Goal: Check status: Check status

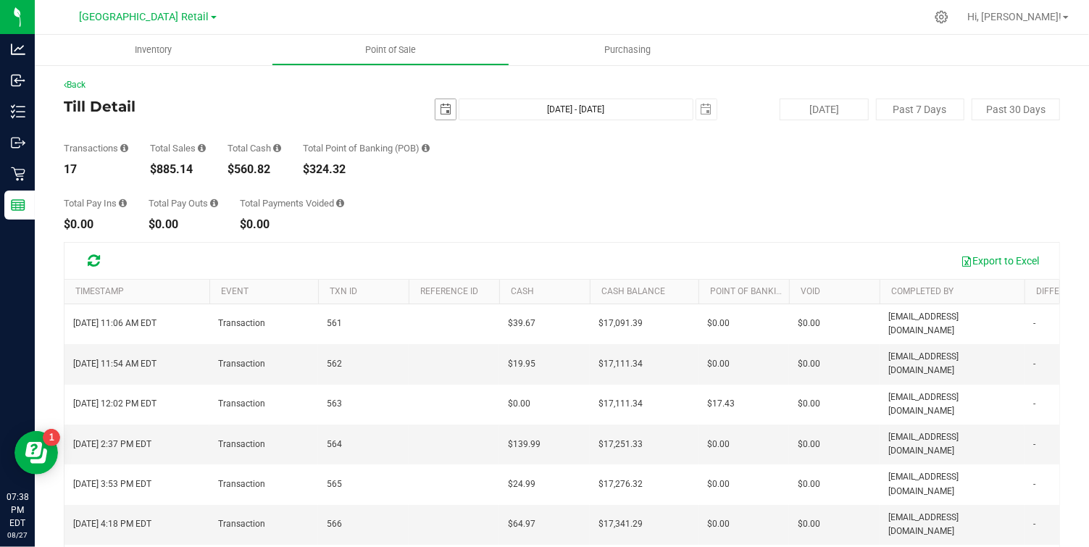
click at [453, 102] on span "select" at bounding box center [446, 109] width 20 height 20
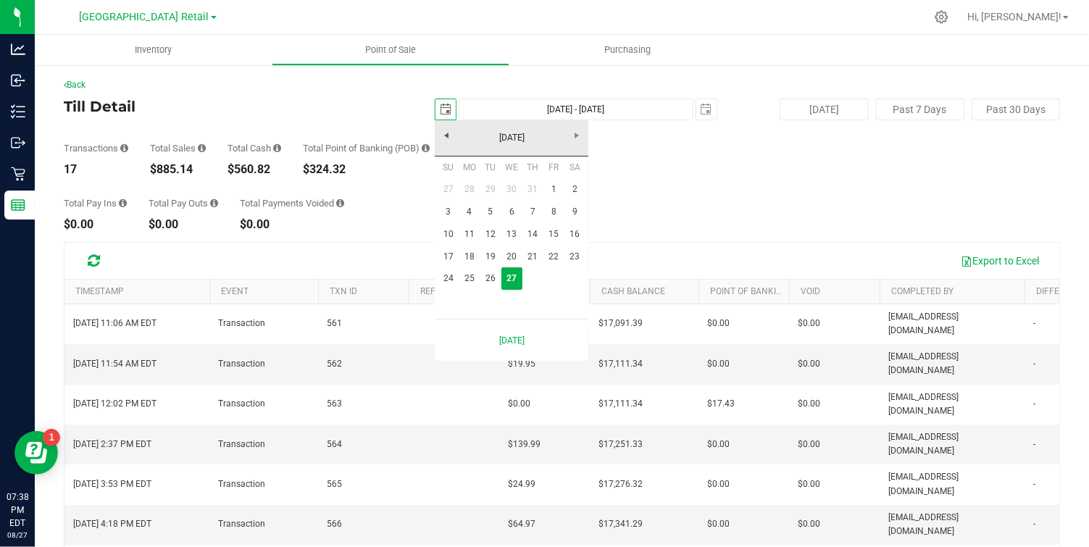
scroll to position [0, 36]
click at [448, 276] on link "24" at bounding box center [448, 278] width 21 height 22
type input "2025-08-24"
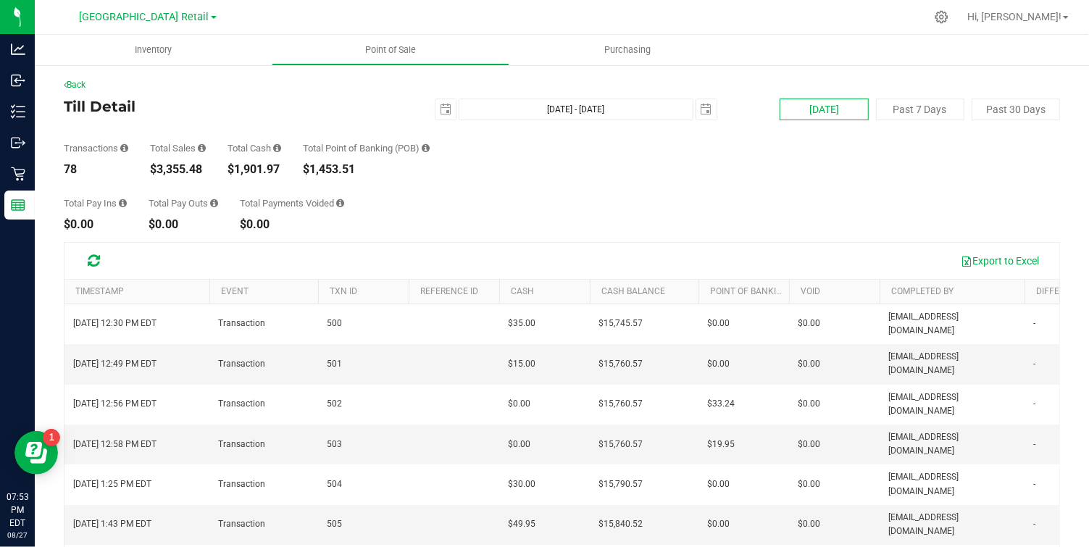
click at [826, 104] on button "[DATE]" at bounding box center [824, 110] width 88 height 22
type input "[DATE] - [DATE]"
